Goal: Information Seeking & Learning: Learn about a topic

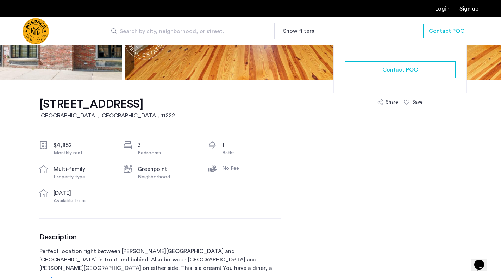
scroll to position [282, 0]
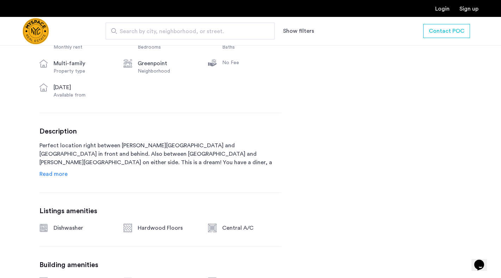
click at [57, 174] on span "Read more" at bounding box center [53, 174] width 28 height 6
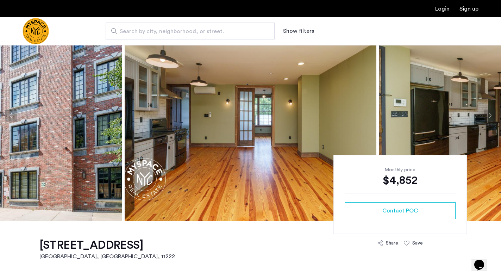
scroll to position [0, 0]
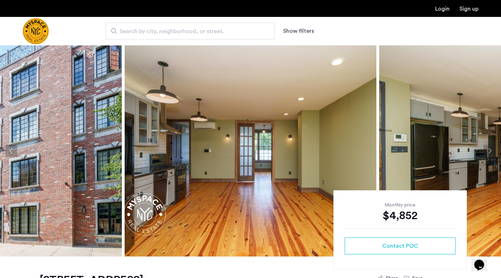
click at [228, 188] on img at bounding box center [251, 150] width 252 height 211
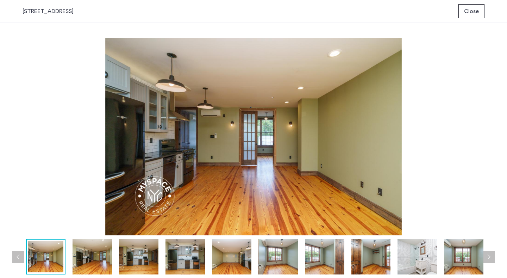
click at [488, 252] on button "Next apartment" at bounding box center [489, 257] width 12 height 12
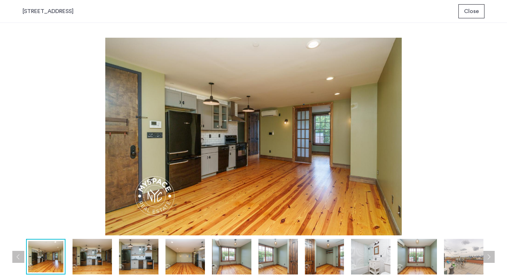
click at [488, 252] on button "Next apartment" at bounding box center [489, 257] width 12 height 12
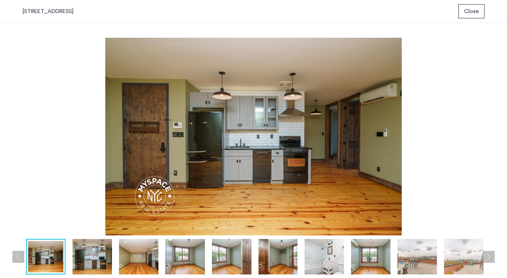
click at [488, 252] on button "Next apartment" at bounding box center [489, 257] width 12 height 12
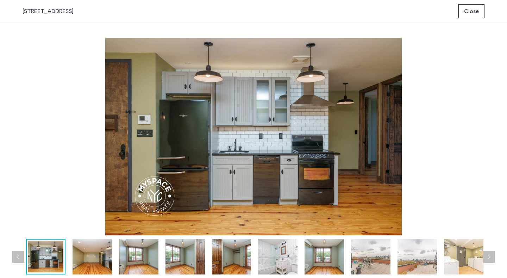
click at [488, 252] on button "Next apartment" at bounding box center [489, 257] width 12 height 12
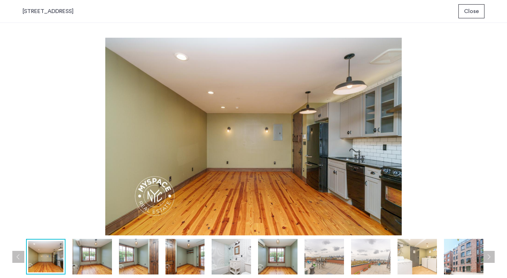
click at [488, 252] on button "Next apartment" at bounding box center [489, 257] width 12 height 12
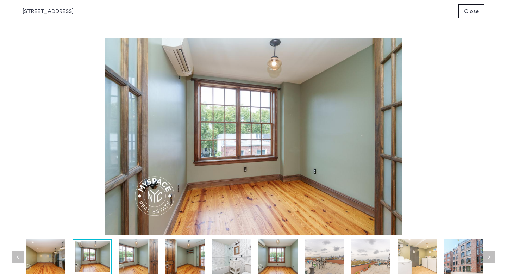
click at [488, 252] on button "Next apartment" at bounding box center [489, 257] width 12 height 12
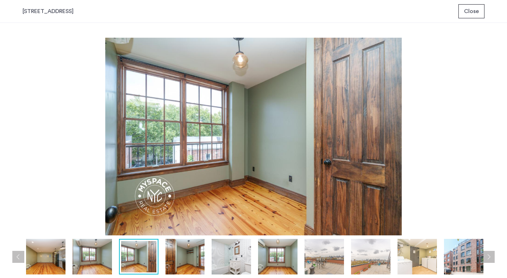
click at [488, 252] on button "Next apartment" at bounding box center [489, 257] width 12 height 12
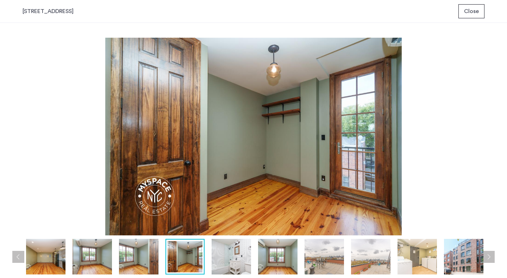
click at [488, 252] on button "Next apartment" at bounding box center [489, 257] width 12 height 12
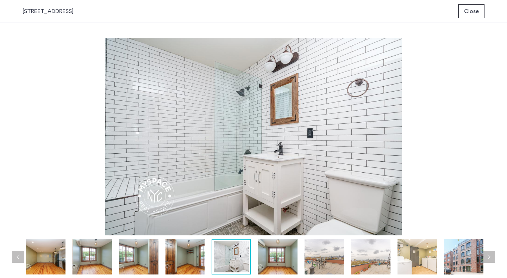
click at [488, 252] on button "Next apartment" at bounding box center [489, 257] width 12 height 12
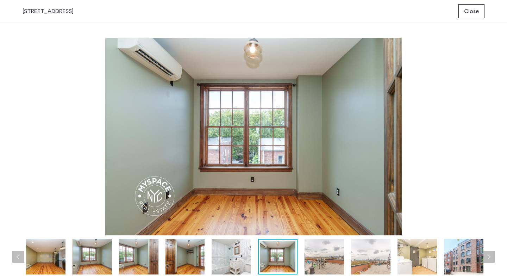
click at [488, 252] on button "Next apartment" at bounding box center [489, 257] width 12 height 12
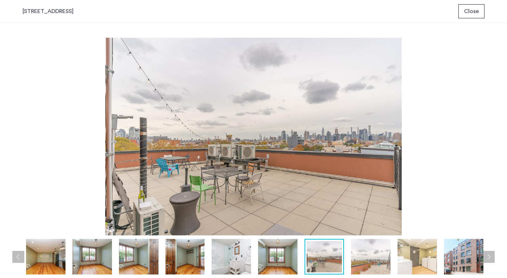
click at [488, 252] on button "Next apartment" at bounding box center [489, 257] width 12 height 12
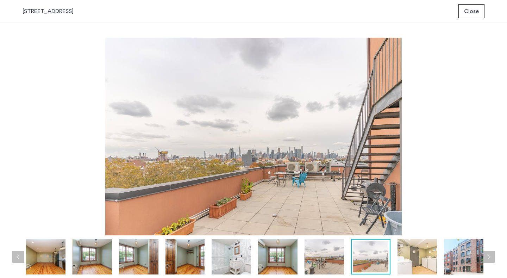
click at [472, 14] on span "Close" at bounding box center [471, 11] width 15 height 8
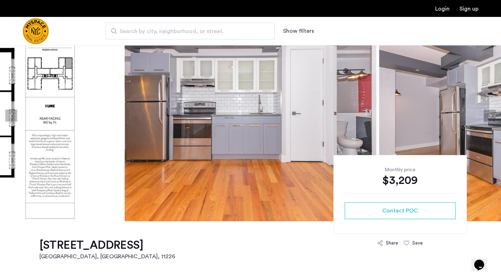
click at [488, 119] on button "Next apartment" at bounding box center [490, 115] width 12 height 12
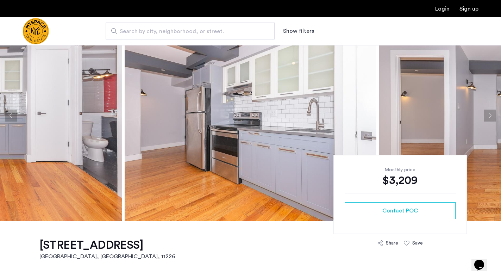
click at [488, 119] on button "Next apartment" at bounding box center [490, 115] width 12 height 12
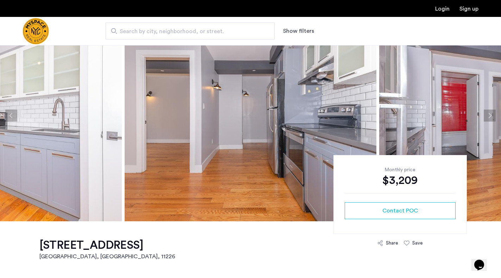
click at [488, 119] on button "Next apartment" at bounding box center [490, 115] width 12 height 12
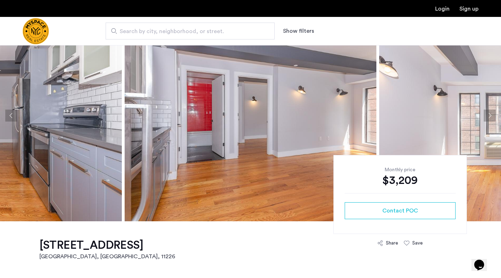
click at [492, 117] on button "Next apartment" at bounding box center [490, 115] width 12 height 12
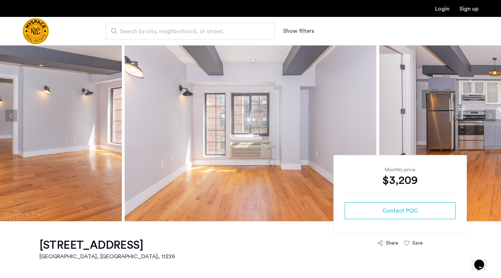
click at [492, 116] on button "Next apartment" at bounding box center [490, 115] width 12 height 12
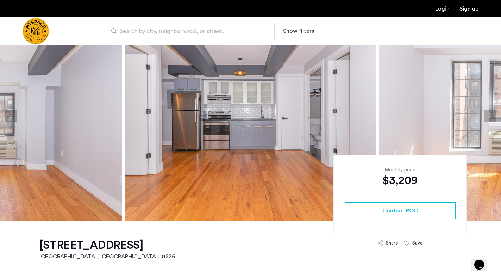
click at [492, 116] on button "Next apartment" at bounding box center [490, 115] width 12 height 12
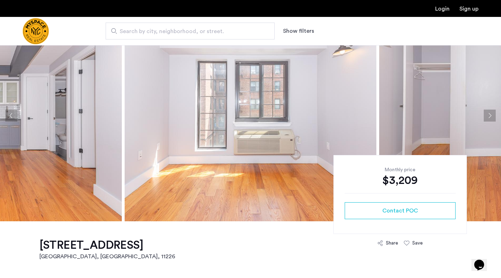
click at [492, 116] on button "Next apartment" at bounding box center [490, 115] width 12 height 12
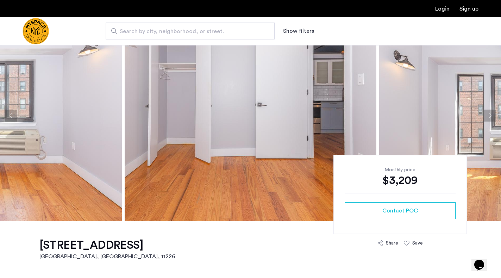
click at [492, 116] on button "Next apartment" at bounding box center [490, 115] width 12 height 12
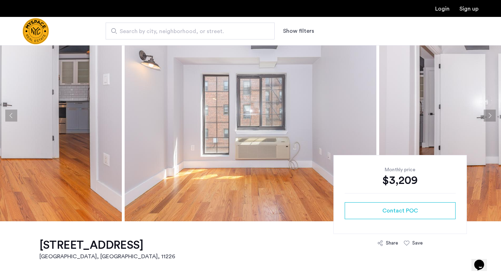
click at [492, 116] on button "Next apartment" at bounding box center [490, 115] width 12 height 12
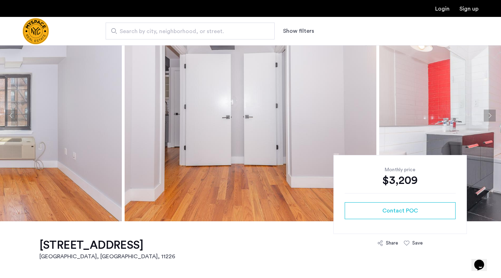
click at [492, 116] on button "Next apartment" at bounding box center [490, 115] width 12 height 12
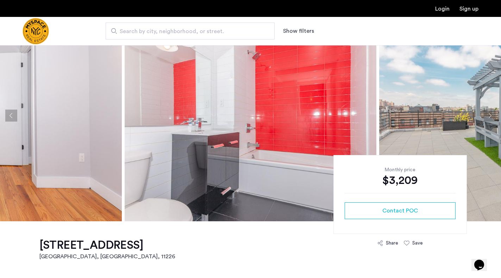
click at [492, 116] on button "Next apartment" at bounding box center [490, 115] width 12 height 12
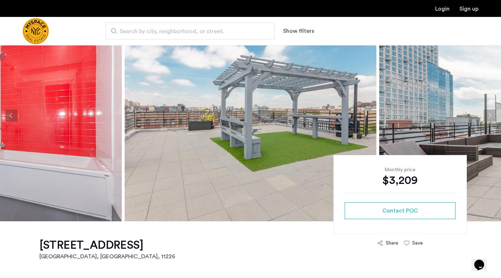
click at [492, 116] on button "Next apartment" at bounding box center [490, 115] width 12 height 12
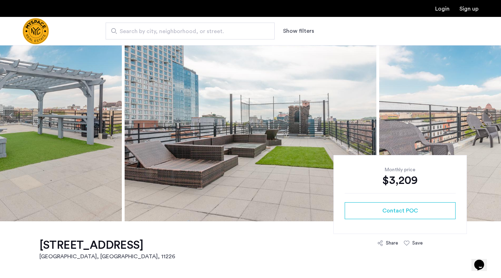
click at [492, 116] on button "Next apartment" at bounding box center [490, 115] width 12 height 12
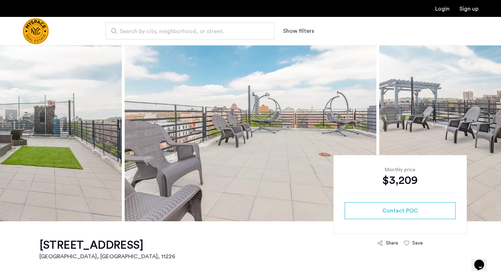
click at [492, 116] on button "Next apartment" at bounding box center [490, 115] width 12 height 12
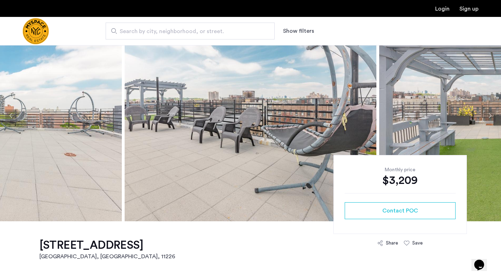
click at [492, 116] on button "Next apartment" at bounding box center [490, 115] width 12 height 12
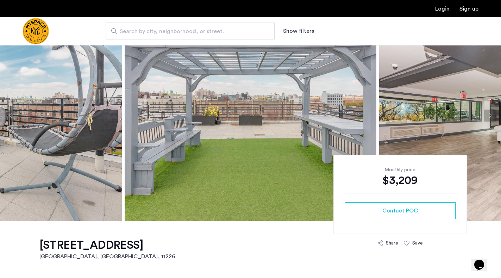
click at [492, 116] on button "Next apartment" at bounding box center [490, 115] width 12 height 12
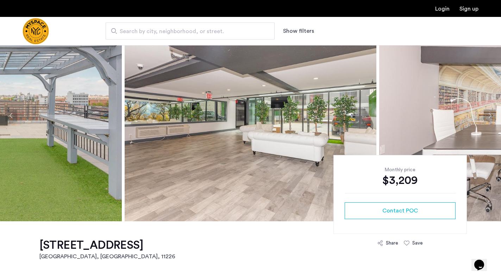
click at [492, 116] on button "Next apartment" at bounding box center [490, 115] width 12 height 12
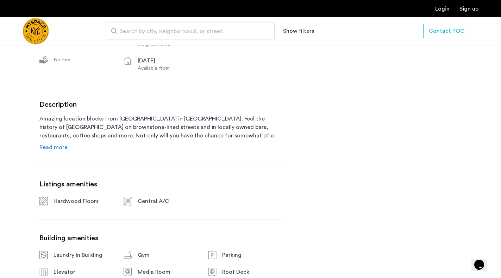
scroll to position [352, 0]
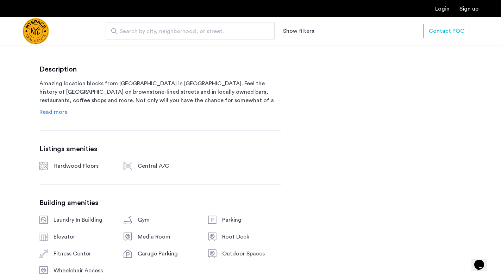
click at [54, 110] on span "Read more" at bounding box center [53, 112] width 28 height 6
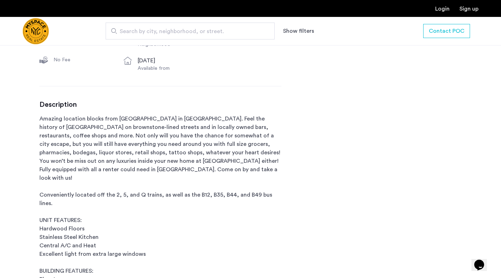
scroll to position [141, 0]
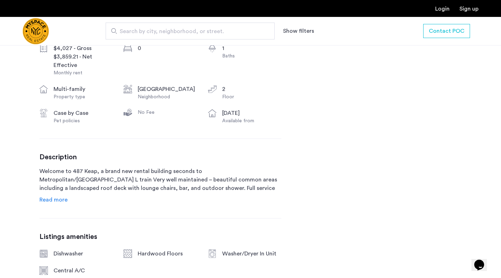
scroll to position [352, 0]
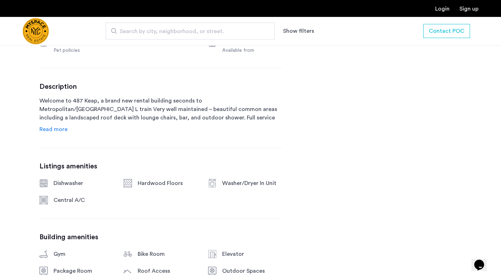
click at [59, 132] on span "Read more" at bounding box center [53, 129] width 28 height 6
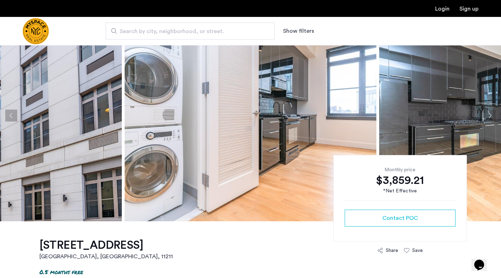
scroll to position [0, 0]
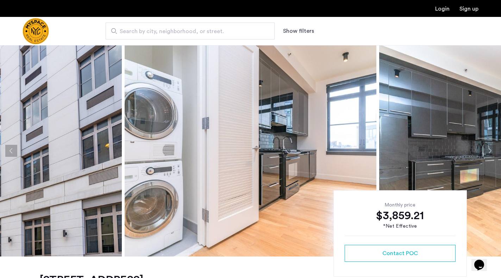
click at [491, 149] on button "Next apartment" at bounding box center [490, 151] width 12 height 12
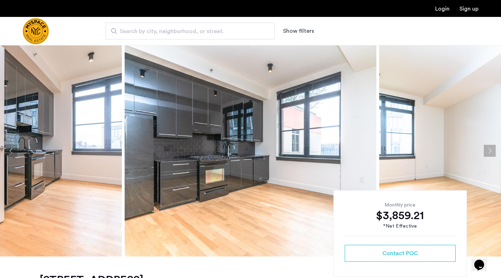
click at [491, 149] on button "Next apartment" at bounding box center [490, 151] width 12 height 12
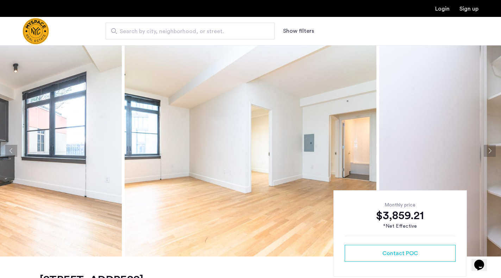
click at [491, 149] on button "Next apartment" at bounding box center [490, 151] width 12 height 12
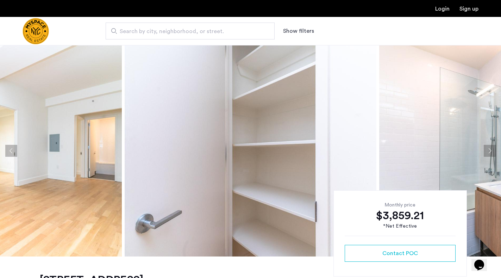
click at [491, 149] on button "Next apartment" at bounding box center [490, 151] width 12 height 12
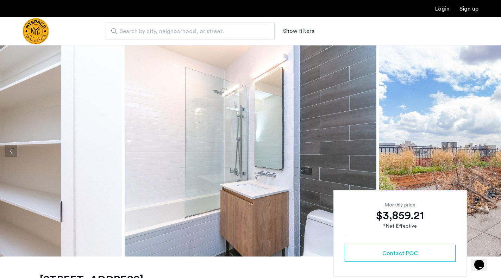
click at [491, 149] on button "Next apartment" at bounding box center [490, 151] width 12 height 12
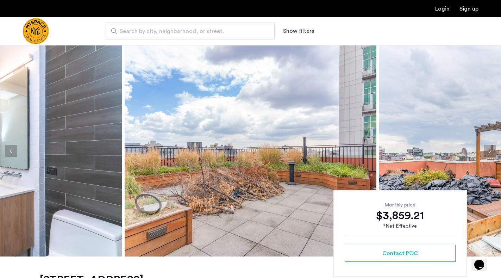
click at [491, 149] on button "Next apartment" at bounding box center [490, 151] width 12 height 12
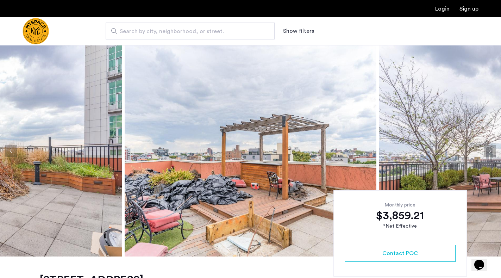
click at [491, 149] on button "Next apartment" at bounding box center [490, 151] width 12 height 12
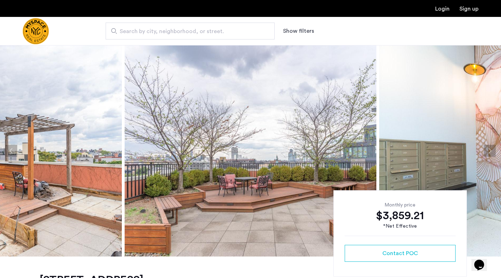
click at [491, 149] on button "Next apartment" at bounding box center [490, 151] width 12 height 12
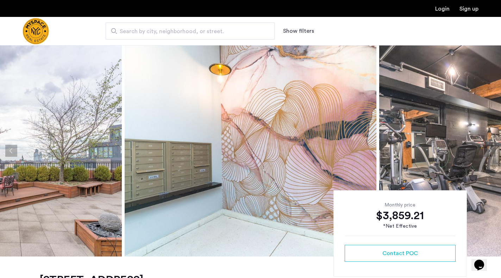
click at [491, 149] on button "Next apartment" at bounding box center [490, 151] width 12 height 12
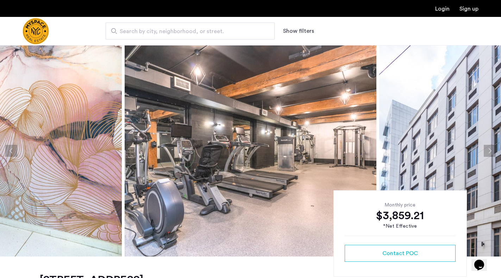
click at [491, 149] on button "Next apartment" at bounding box center [490, 151] width 12 height 12
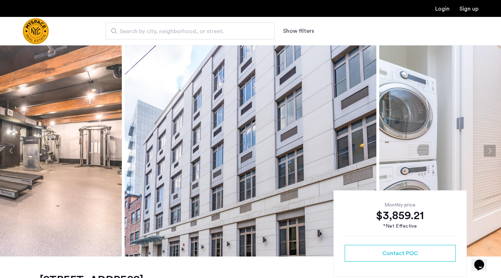
click at [491, 149] on button "Next apartment" at bounding box center [490, 151] width 12 height 12
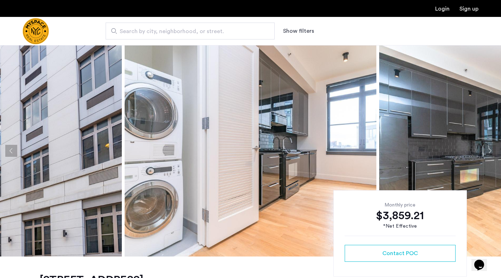
click at [233, 3] on div "Login Sign up" at bounding box center [250, 8] width 501 height 17
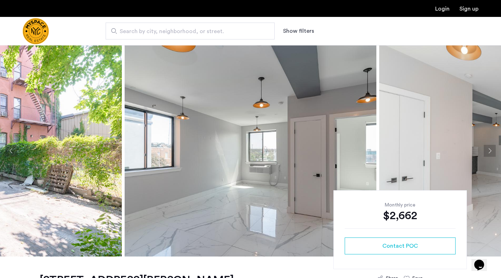
click at [492, 151] on button "Next apartment" at bounding box center [490, 151] width 12 height 12
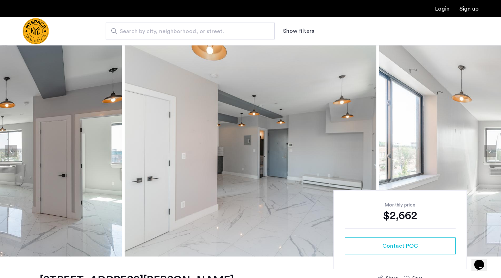
click at [492, 151] on button "Next apartment" at bounding box center [490, 151] width 12 height 12
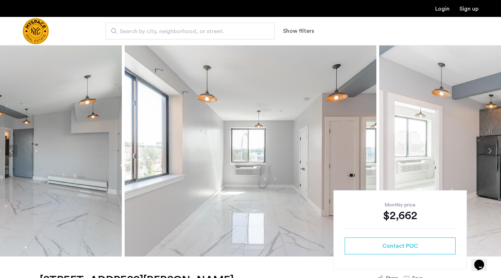
click at [488, 149] on button "Next apartment" at bounding box center [490, 151] width 12 height 12
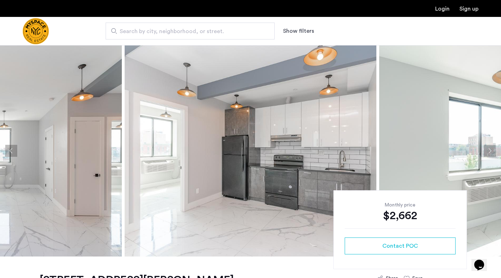
click at [488, 149] on button "Next apartment" at bounding box center [490, 151] width 12 height 12
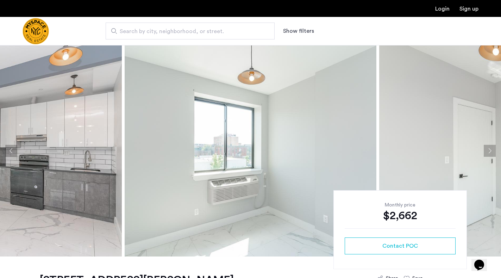
click at [490, 148] on button "Next apartment" at bounding box center [490, 151] width 12 height 12
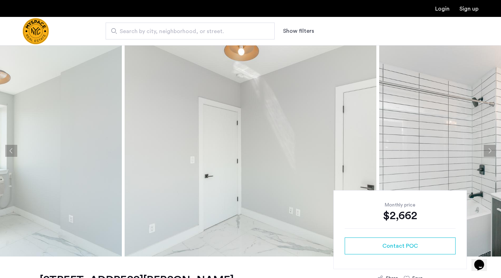
click at [490, 148] on button "Next apartment" at bounding box center [490, 151] width 12 height 12
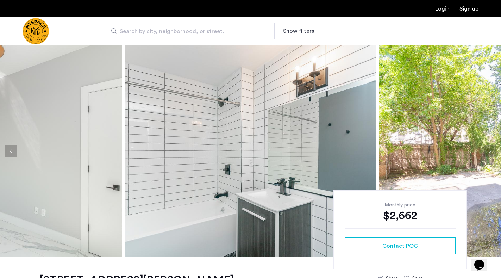
click at [490, 148] on button "Next apartment" at bounding box center [490, 151] width 12 height 12
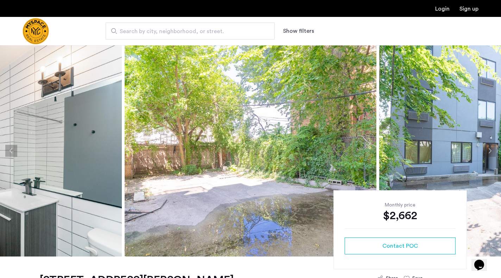
click at [490, 148] on button "Next apartment" at bounding box center [490, 151] width 12 height 12
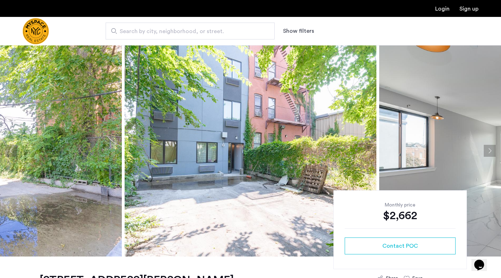
click at [490, 148] on button "Next apartment" at bounding box center [490, 151] width 12 height 12
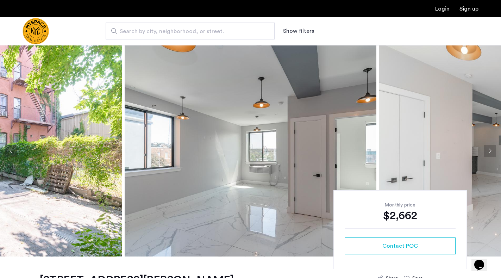
click at [490, 148] on button "Next apartment" at bounding box center [490, 151] width 12 height 12
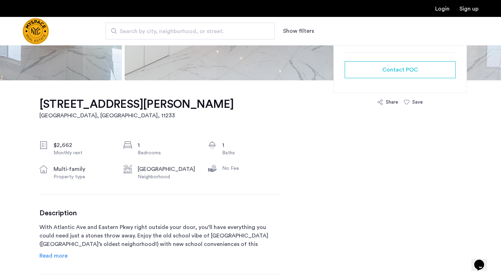
scroll to position [211, 0]
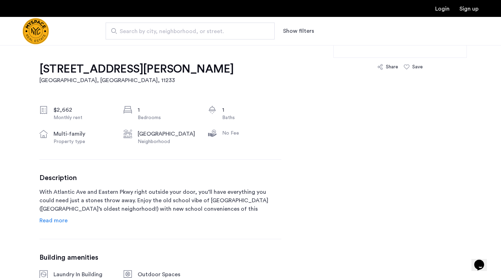
click at [48, 223] on span "Read more" at bounding box center [53, 220] width 28 height 6
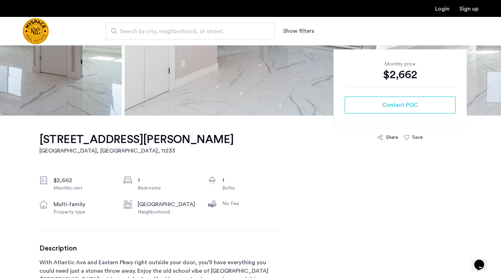
scroll to position [0, 0]
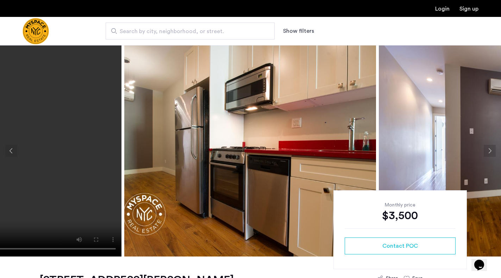
click at [498, 153] on img at bounding box center [505, 150] width 252 height 211
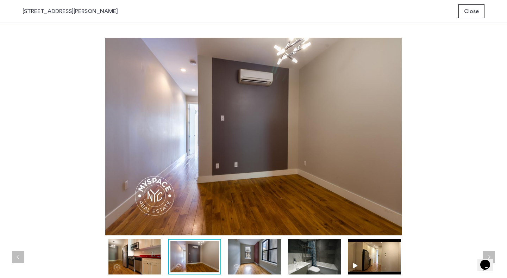
click at [490, 150] on div "1346 Hancock St, Unit 2R Close prev next prev next" at bounding box center [253, 139] width 507 height 278
click at [490, 259] on button "Next apartment" at bounding box center [489, 257] width 12 height 12
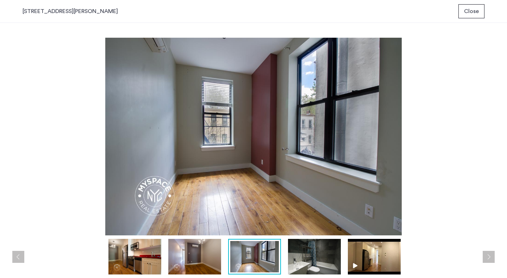
click at [490, 259] on button "Next apartment" at bounding box center [489, 257] width 12 height 12
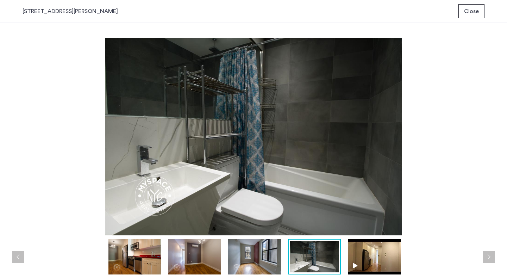
click at [490, 259] on button "Next apartment" at bounding box center [489, 257] width 12 height 12
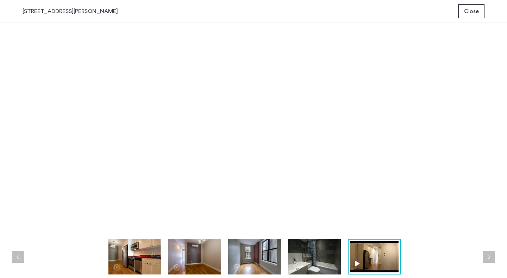
click at [490, 259] on button "Next apartment" at bounding box center [489, 257] width 12 height 12
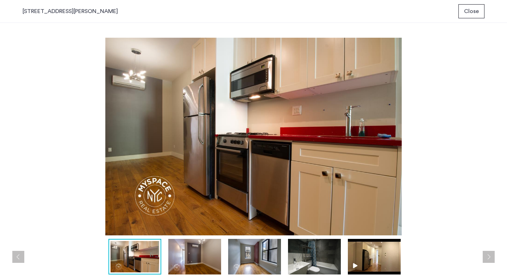
click at [464, 13] on button "Close" at bounding box center [471, 11] width 26 height 14
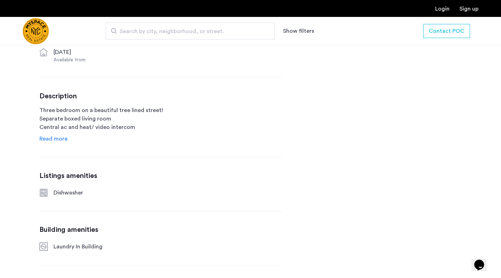
scroll to position [352, 0]
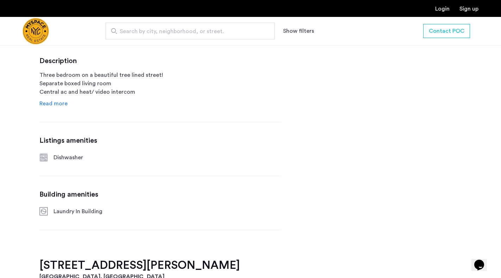
click at [52, 107] on link "Read more" at bounding box center [53, 103] width 28 height 8
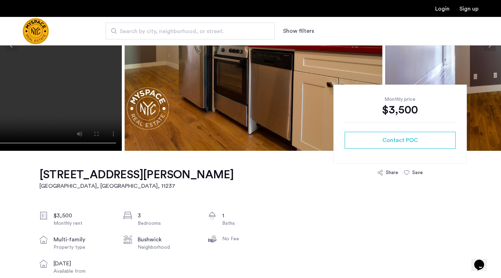
scroll to position [35, 0]
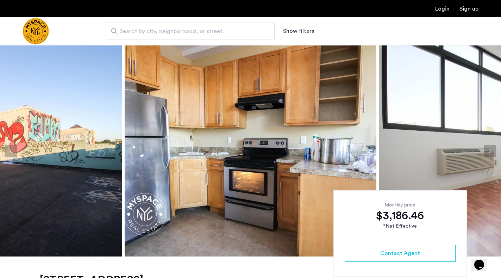
click at [486, 150] on button "Next apartment" at bounding box center [490, 151] width 12 height 12
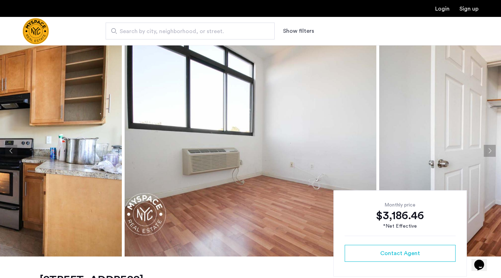
click at [486, 150] on button "Next apartment" at bounding box center [490, 151] width 12 height 12
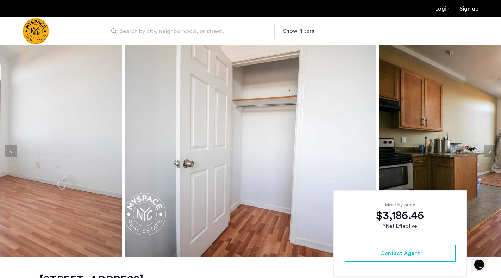
click at [486, 150] on button "Next apartment" at bounding box center [490, 151] width 12 height 12
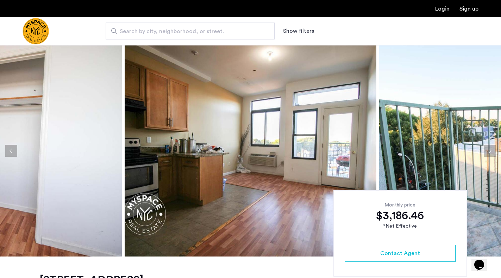
click at [486, 150] on button "Next apartment" at bounding box center [490, 151] width 12 height 12
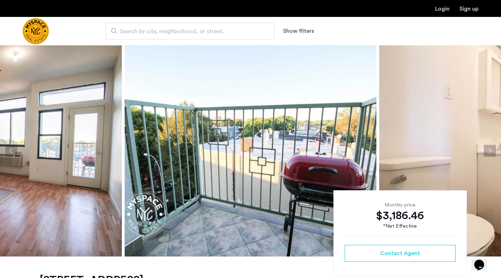
click at [486, 150] on button "Next apartment" at bounding box center [490, 151] width 12 height 12
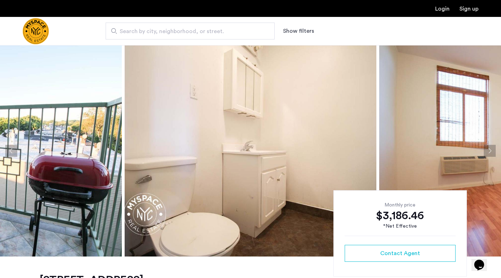
click at [486, 150] on button "Next apartment" at bounding box center [490, 151] width 12 height 12
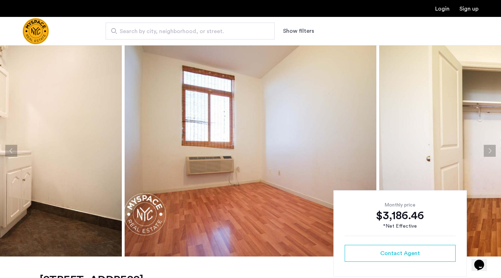
click at [486, 150] on button "Next apartment" at bounding box center [490, 151] width 12 height 12
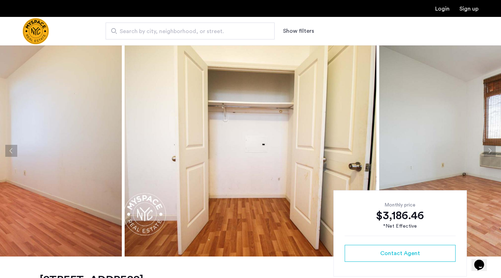
click at [486, 150] on button "Next apartment" at bounding box center [490, 151] width 12 height 12
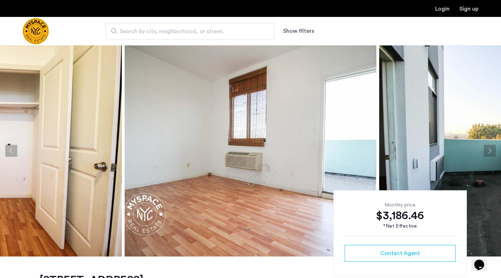
click at [486, 150] on button "Next apartment" at bounding box center [490, 151] width 12 height 12
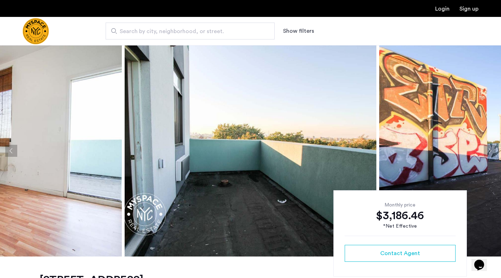
click at [486, 150] on button "Next apartment" at bounding box center [490, 151] width 12 height 12
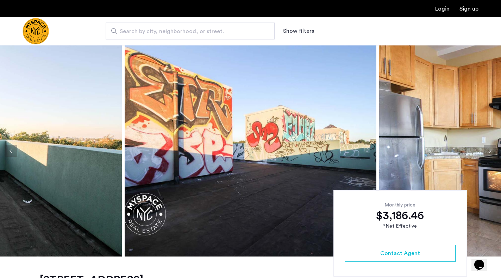
click at [486, 150] on button "Next apartment" at bounding box center [490, 151] width 12 height 12
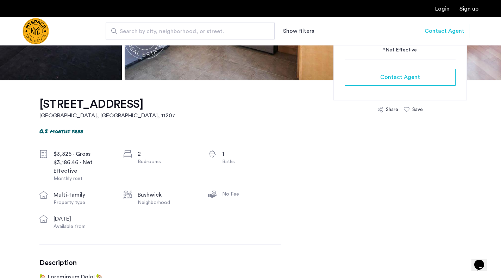
scroll to position [317, 0]
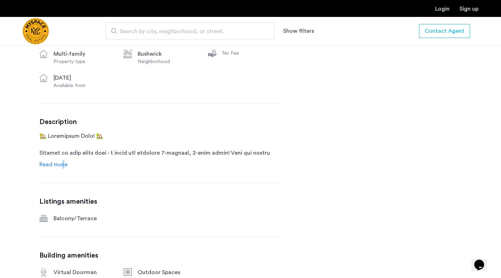
click at [63, 162] on span "Read more" at bounding box center [53, 165] width 28 height 6
